Goal: Task Accomplishment & Management: Complete application form

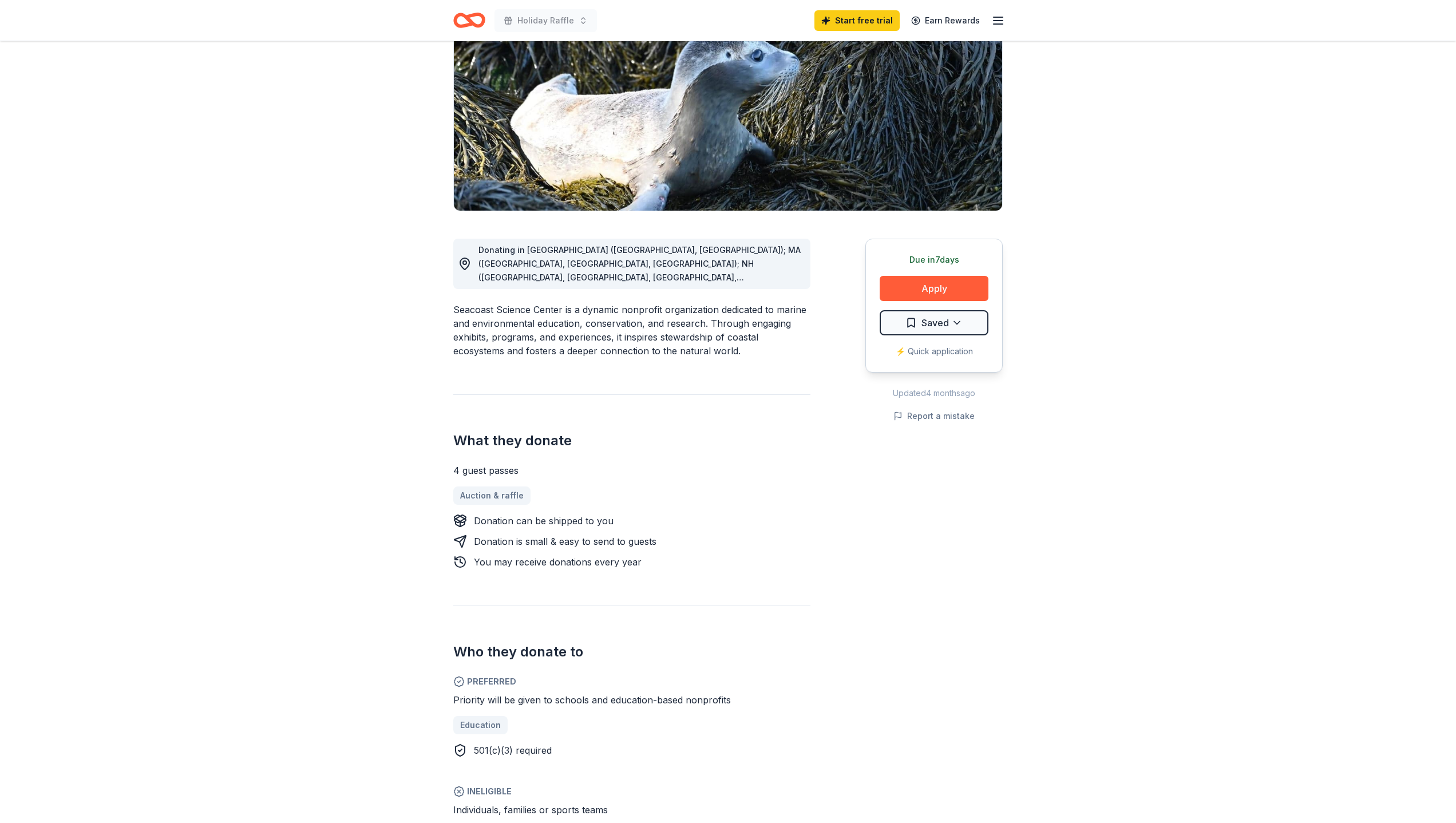
scroll to position [131, 0]
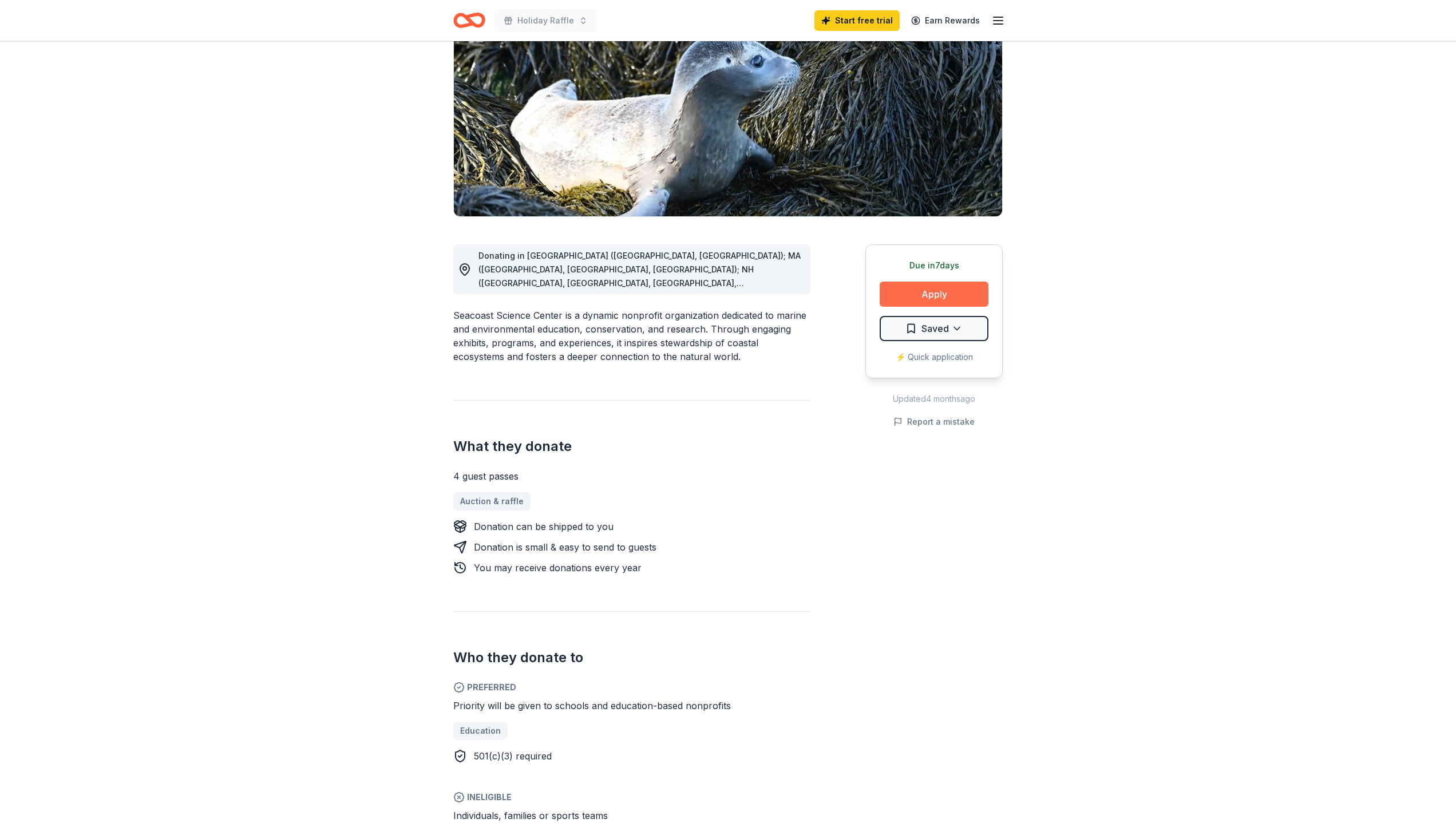
click at [926, 291] on button "Apply" at bounding box center [934, 294] width 109 height 25
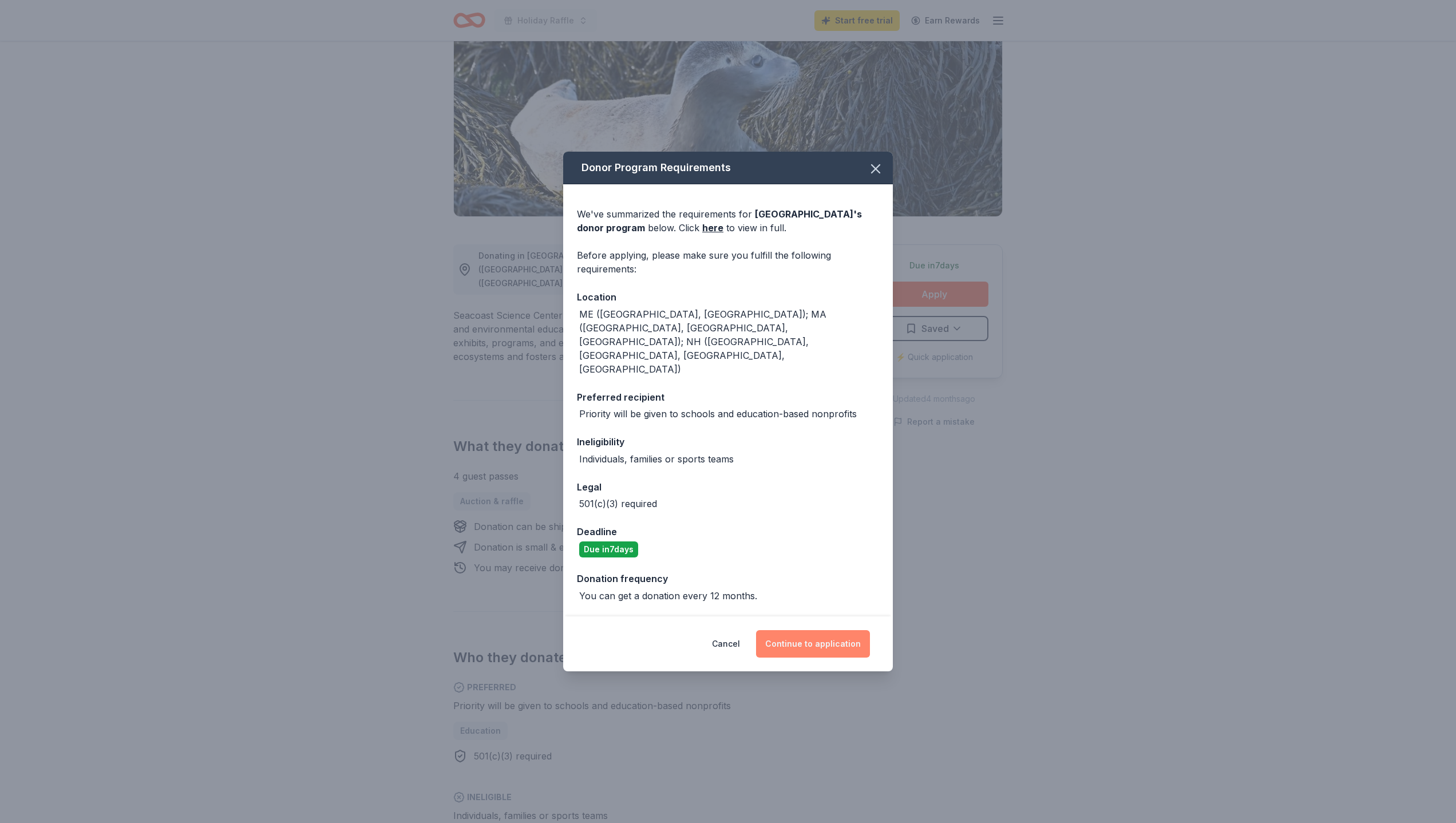
click at [807, 630] on button "Continue to application" at bounding box center [813, 644] width 114 height 28
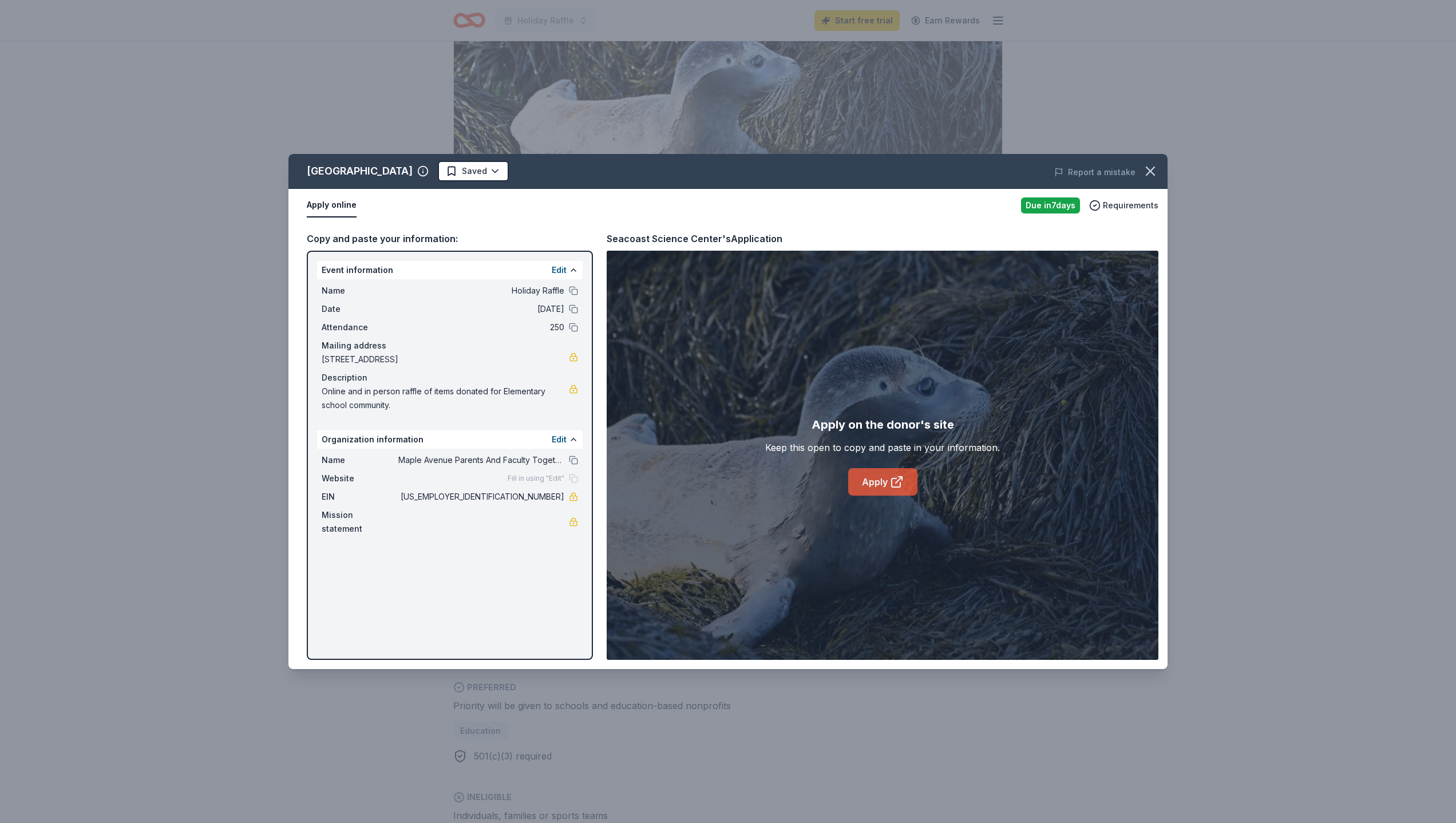
click at [876, 483] on link "Apply" at bounding box center [883, 482] width 69 height 28
click at [574, 459] on button at bounding box center [573, 460] width 9 height 9
click at [542, 495] on span "02-0418351" at bounding box center [481, 497] width 166 height 14
drag, startPoint x: 518, startPoint y: 497, endPoint x: 542, endPoint y: 497, distance: 24.0
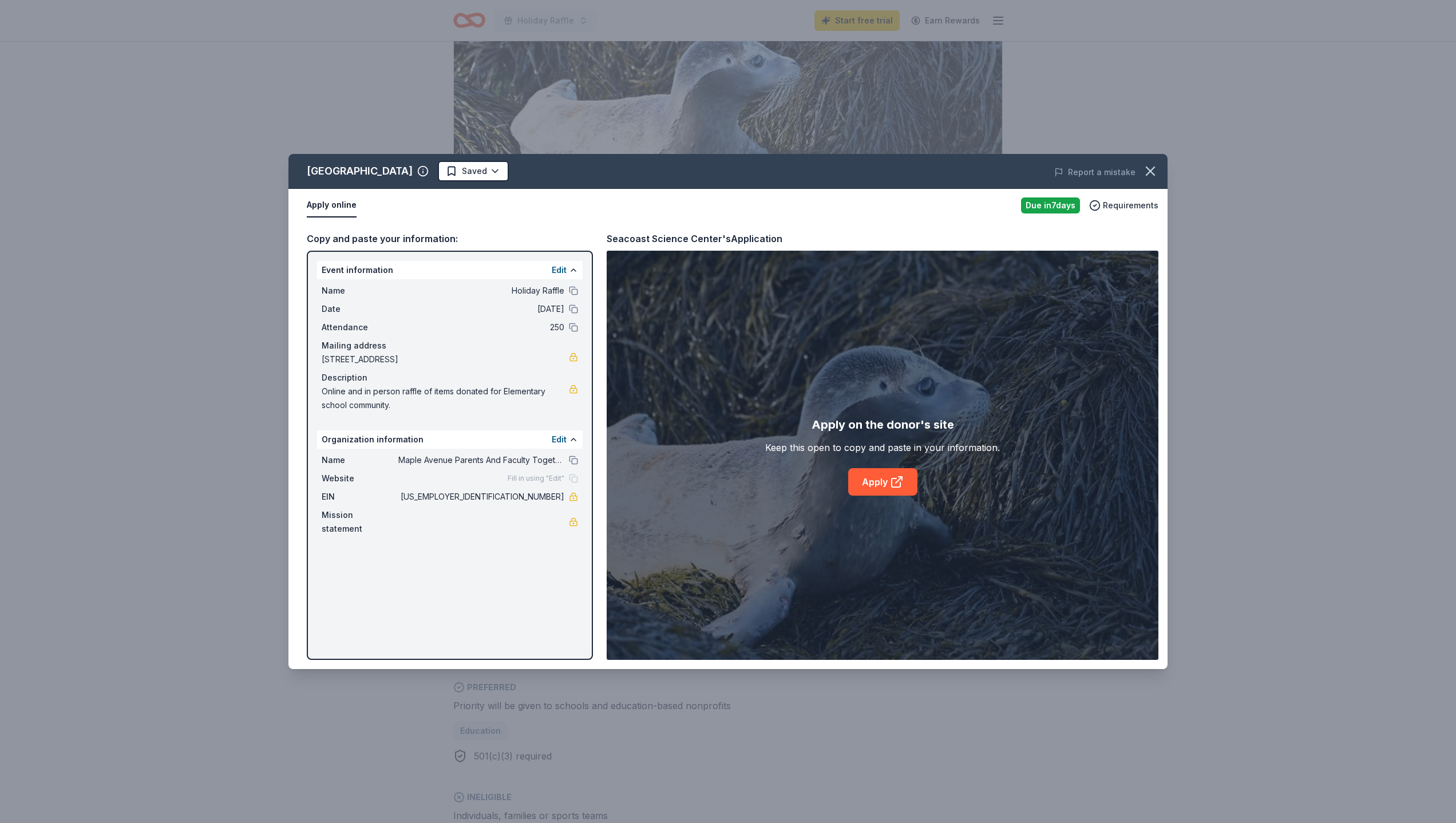
click at [542, 497] on span "02-0418351" at bounding box center [481, 497] width 166 height 14
drag, startPoint x: 410, startPoint y: 408, endPoint x: 362, endPoint y: 407, distance: 48.0
click at [362, 407] on span "Online and in person raffle of items donated for Elementary school community." at bounding box center [445, 398] width 247 height 28
